Goal: Navigation & Orientation: Find specific page/section

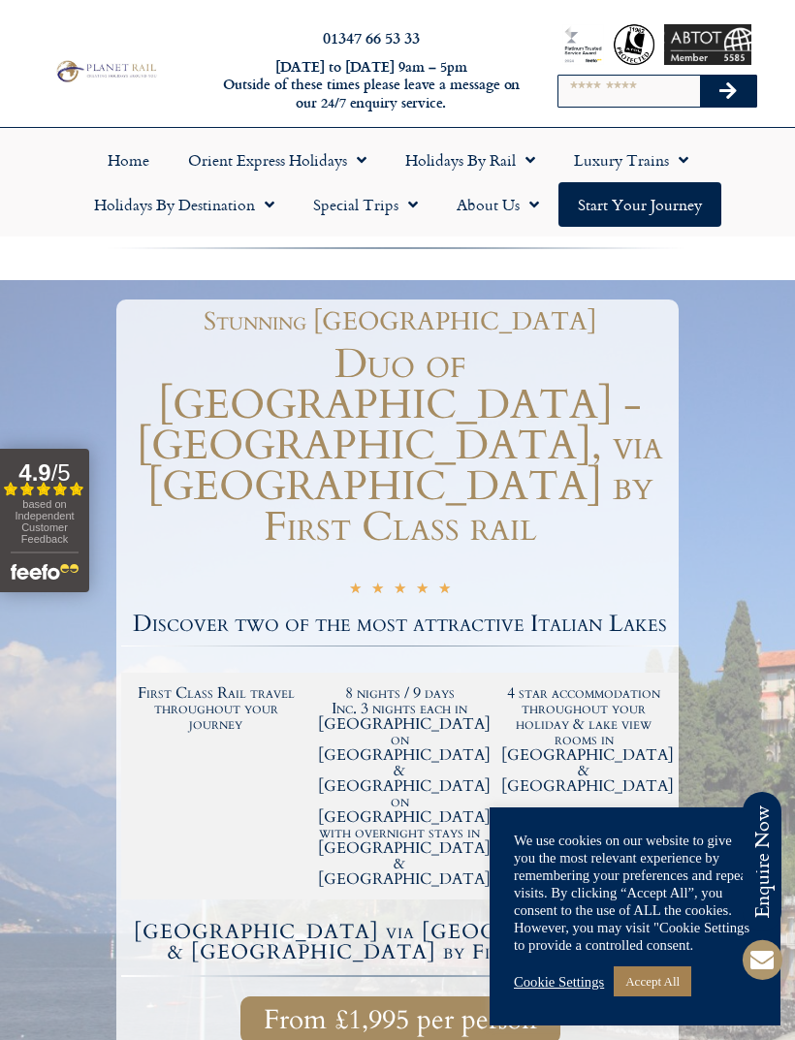
click at [471, 159] on link "Holidays by Rail" at bounding box center [470, 160] width 169 height 45
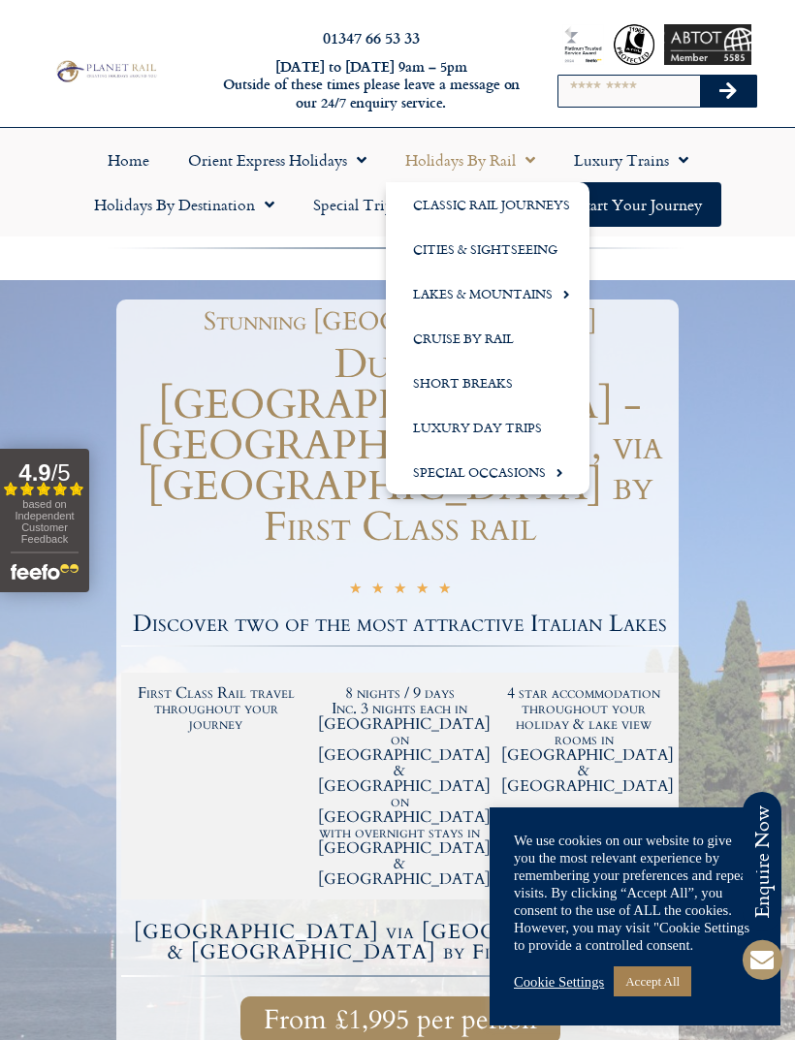
click at [519, 297] on link "Lakes & Mountains" at bounding box center [488, 293] width 204 height 45
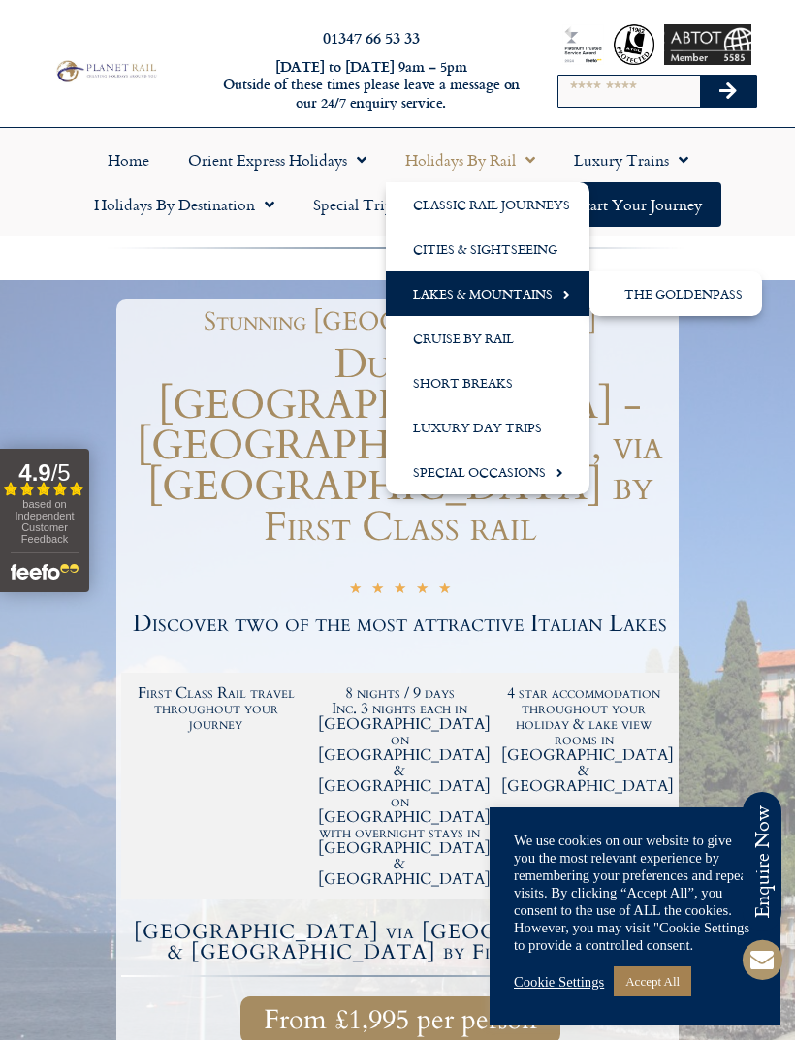
click at [497, 307] on link "Lakes & Mountains" at bounding box center [488, 293] width 204 height 45
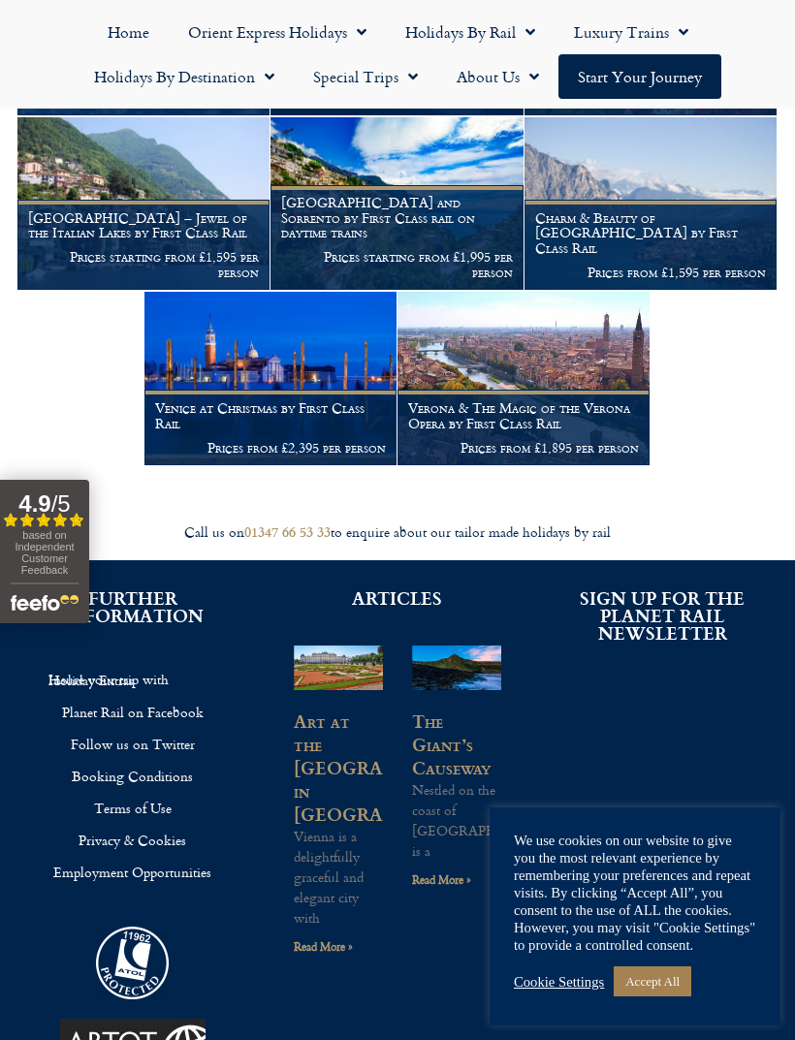
scroll to position [1588, 0]
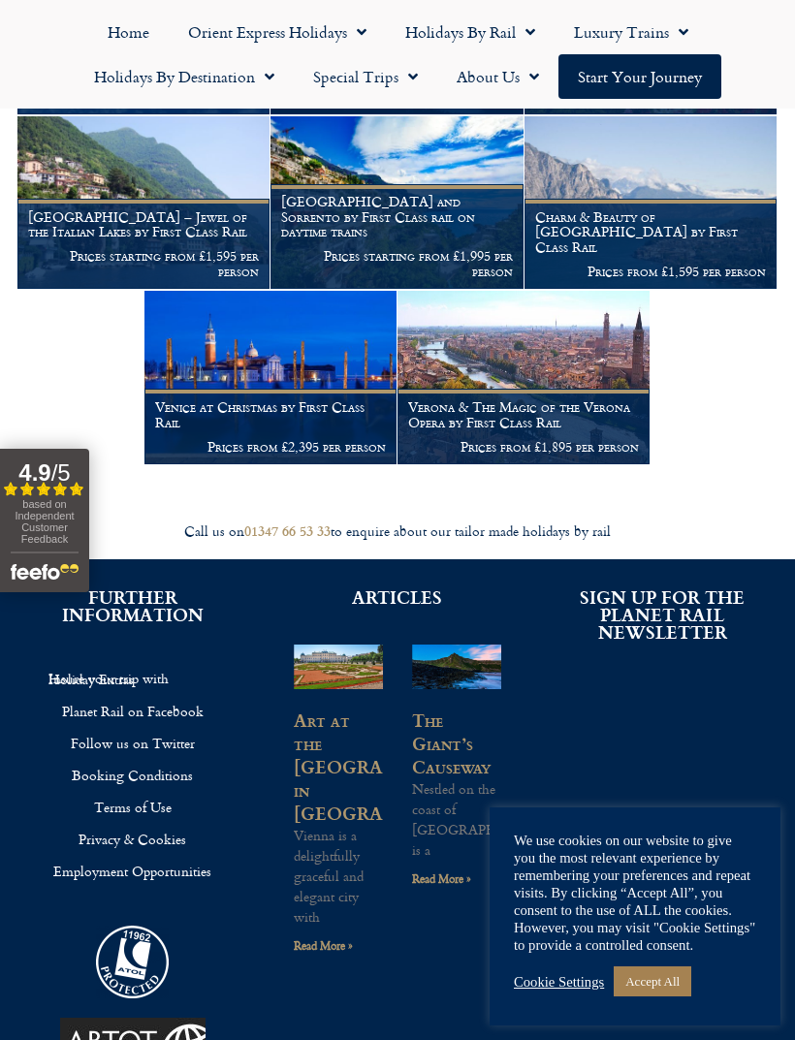
click at [454, 36] on link "Holidays by Rail" at bounding box center [470, 32] width 169 height 45
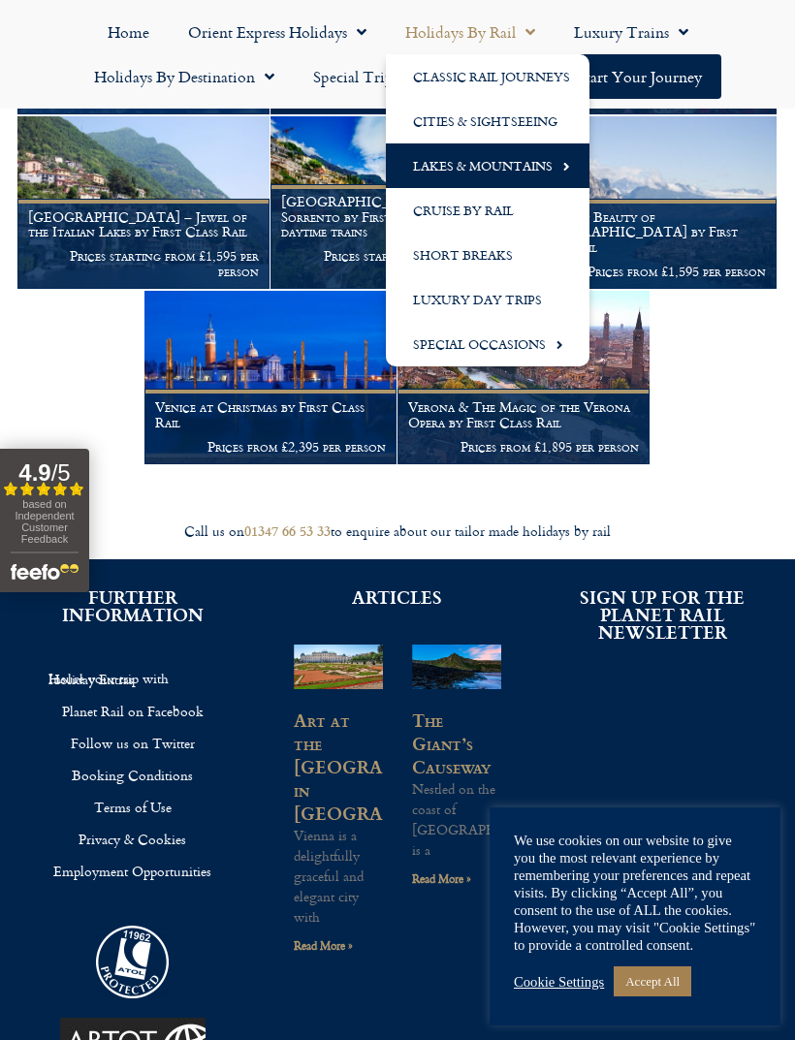
click at [471, 167] on link "Lakes & Mountains" at bounding box center [488, 165] width 204 height 45
click at [511, 162] on link "Lakes & Mountains" at bounding box center [488, 165] width 204 height 45
